Goal: Book appointment/travel/reservation

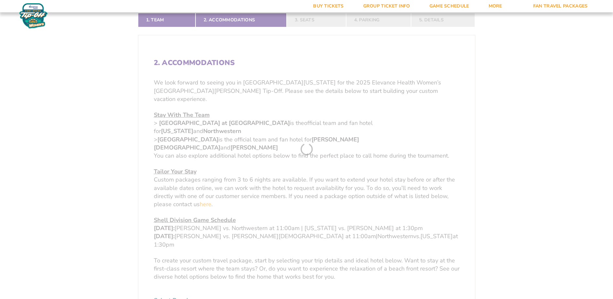
scroll to position [226, 0]
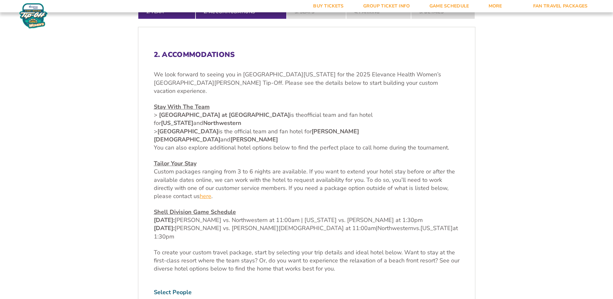
click at [204, 192] on link "here" at bounding box center [206, 196] width 12 height 8
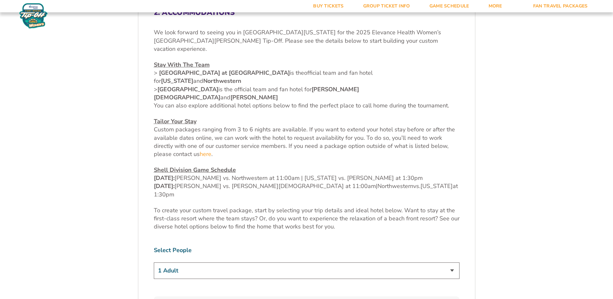
scroll to position [323, 0]
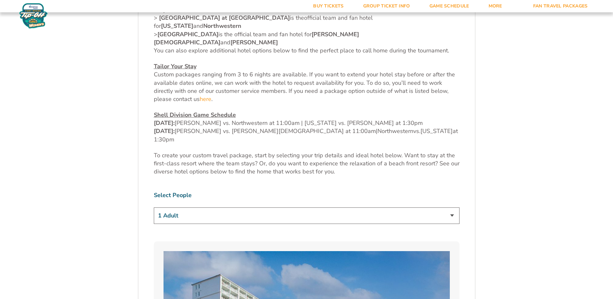
click at [261, 207] on select "1 Adult 2 Adults 3 Adults 4 Adults 2 Adults + 1 Child 2 Adults + 2 Children 2 A…" at bounding box center [307, 215] width 306 height 16
select select "2 Adults"
click at [154, 207] on select "1 Adult 2 Adults 3 Adults 4 Adults 2 Adults + 1 Child 2 Adults + 2 Children 2 A…" at bounding box center [307, 215] width 306 height 16
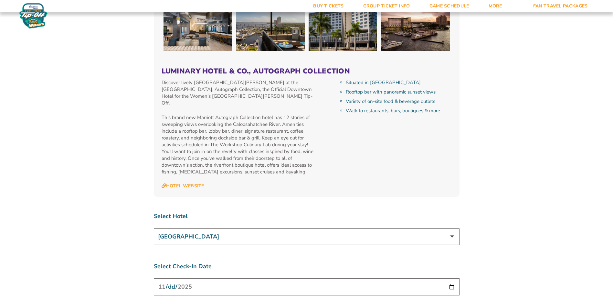
scroll to position [2296, 0]
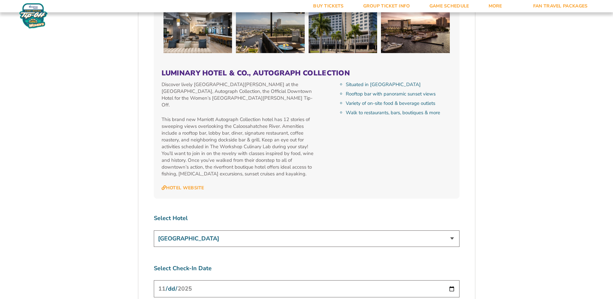
click at [450, 280] on input "[DATE]" at bounding box center [307, 288] width 306 height 17
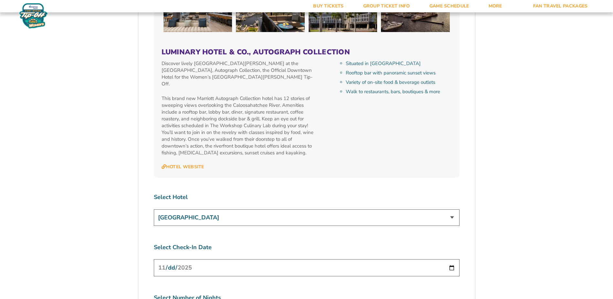
scroll to position [2328, 0]
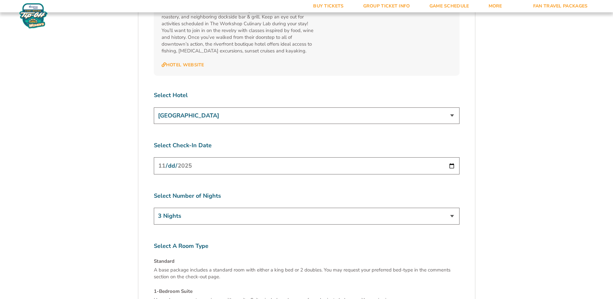
scroll to position [2458, 0]
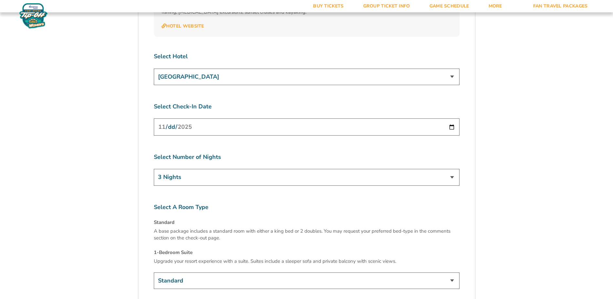
click at [272, 272] on select "Standard 1-Bedroom Suite (+$149 per night)" at bounding box center [307, 280] width 306 height 16
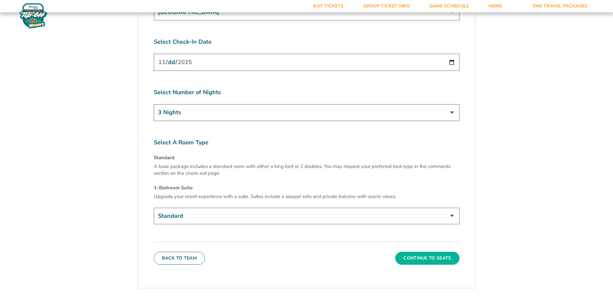
click at [431, 252] on button "Continue To Seats" at bounding box center [428, 258] width 64 height 13
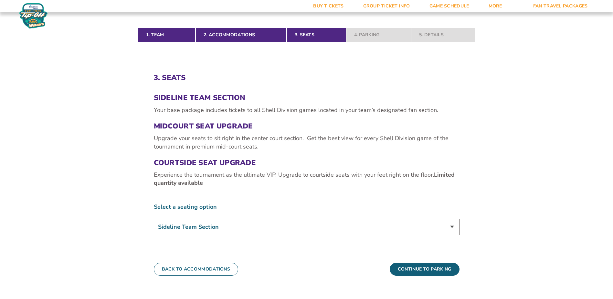
scroll to position [206, 0]
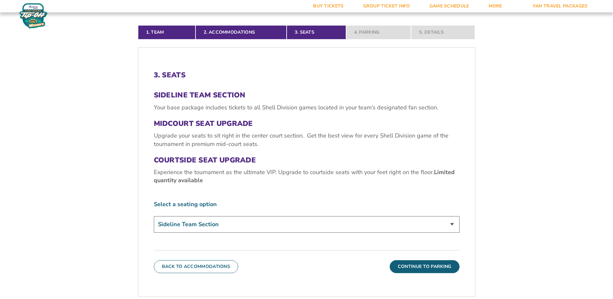
click at [256, 216] on select "Sideline Team Section Midcourt Seat Upgrade (+$70 per person) Courtside Seat Up…" at bounding box center [307, 224] width 306 height 16
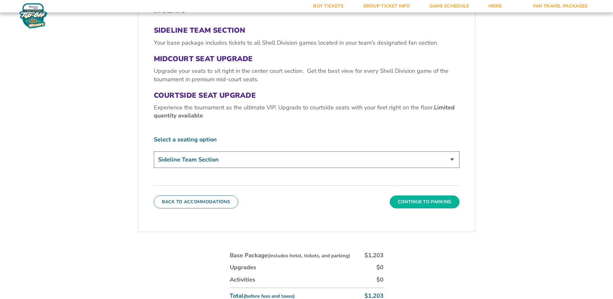
click at [436, 195] on button "Continue To Parking" at bounding box center [425, 201] width 70 height 13
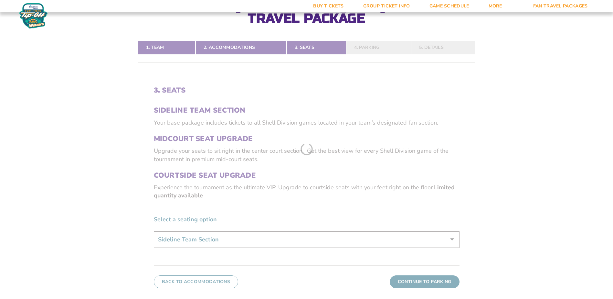
scroll to position [141, 0]
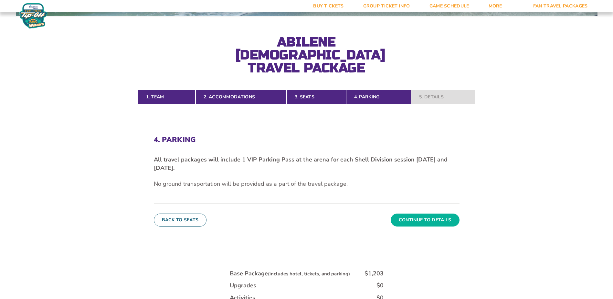
click at [438, 213] on button "Continue To Details" at bounding box center [425, 219] width 69 height 13
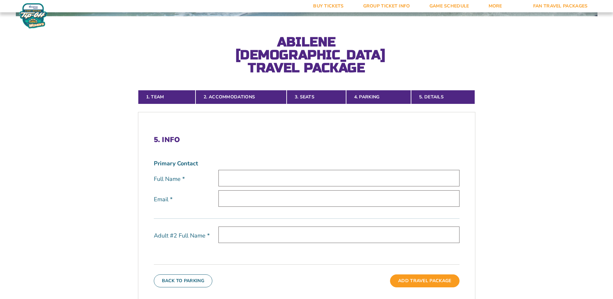
scroll to position [174, 0]
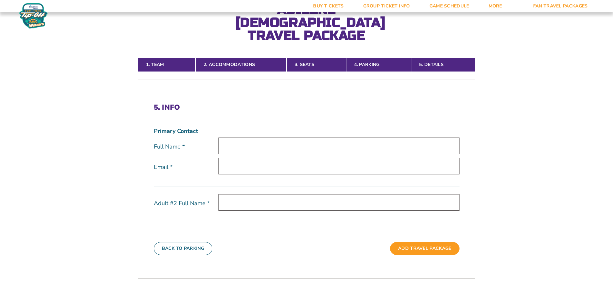
click at [238, 137] on input "text" at bounding box center [339, 145] width 241 height 16
type input "[PERSON_NAME]"
type input "[EMAIL_ADDRESS][DOMAIN_NAME]"
click at [227, 194] on input "text" at bounding box center [339, 202] width 241 height 16
type input "[PERSON_NAME]"
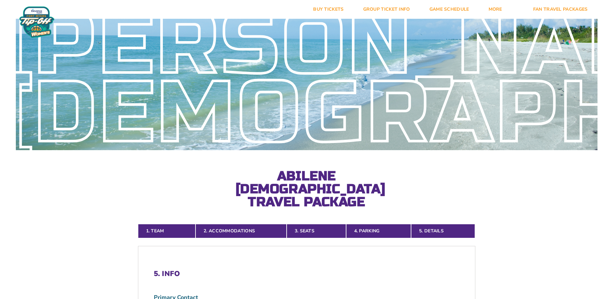
scroll to position [0, 0]
